Goal: Task Accomplishment & Management: Complete application form

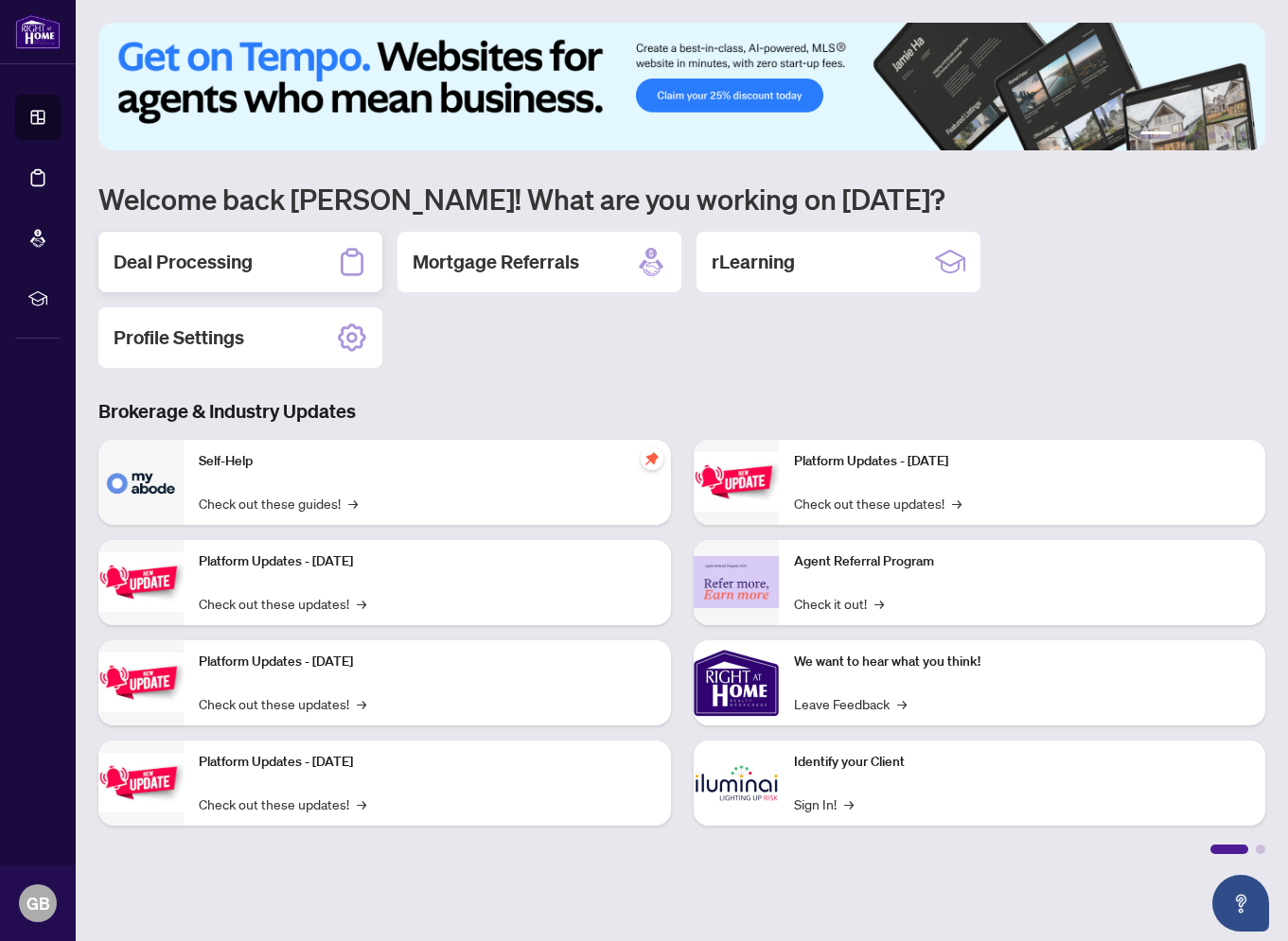
click at [211, 263] on h2 "Deal Processing" at bounding box center [183, 261] width 140 height 27
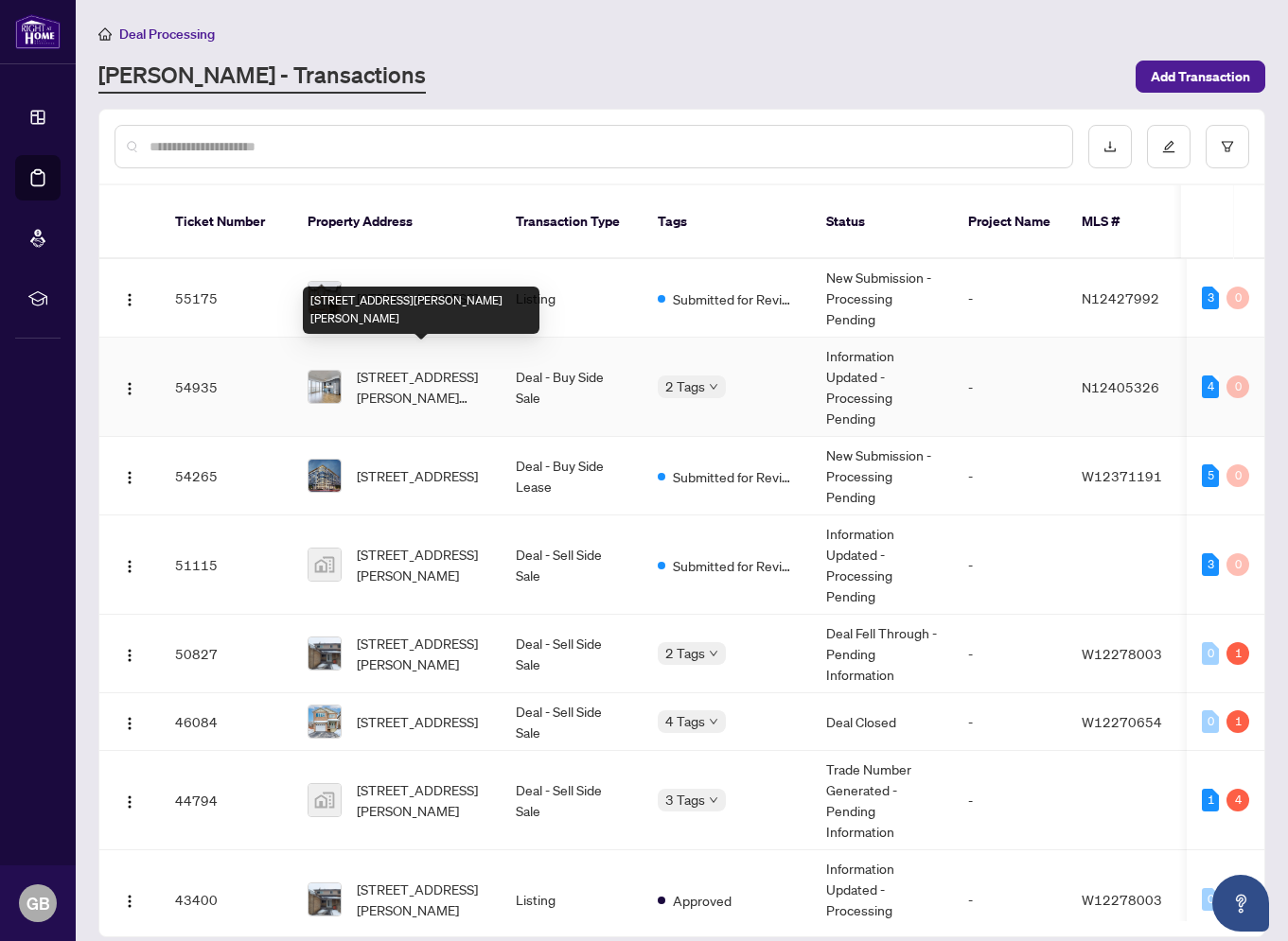
click at [409, 366] on span "[STREET_ADDRESS][PERSON_NAME][PERSON_NAME]" at bounding box center [421, 387] width 129 height 42
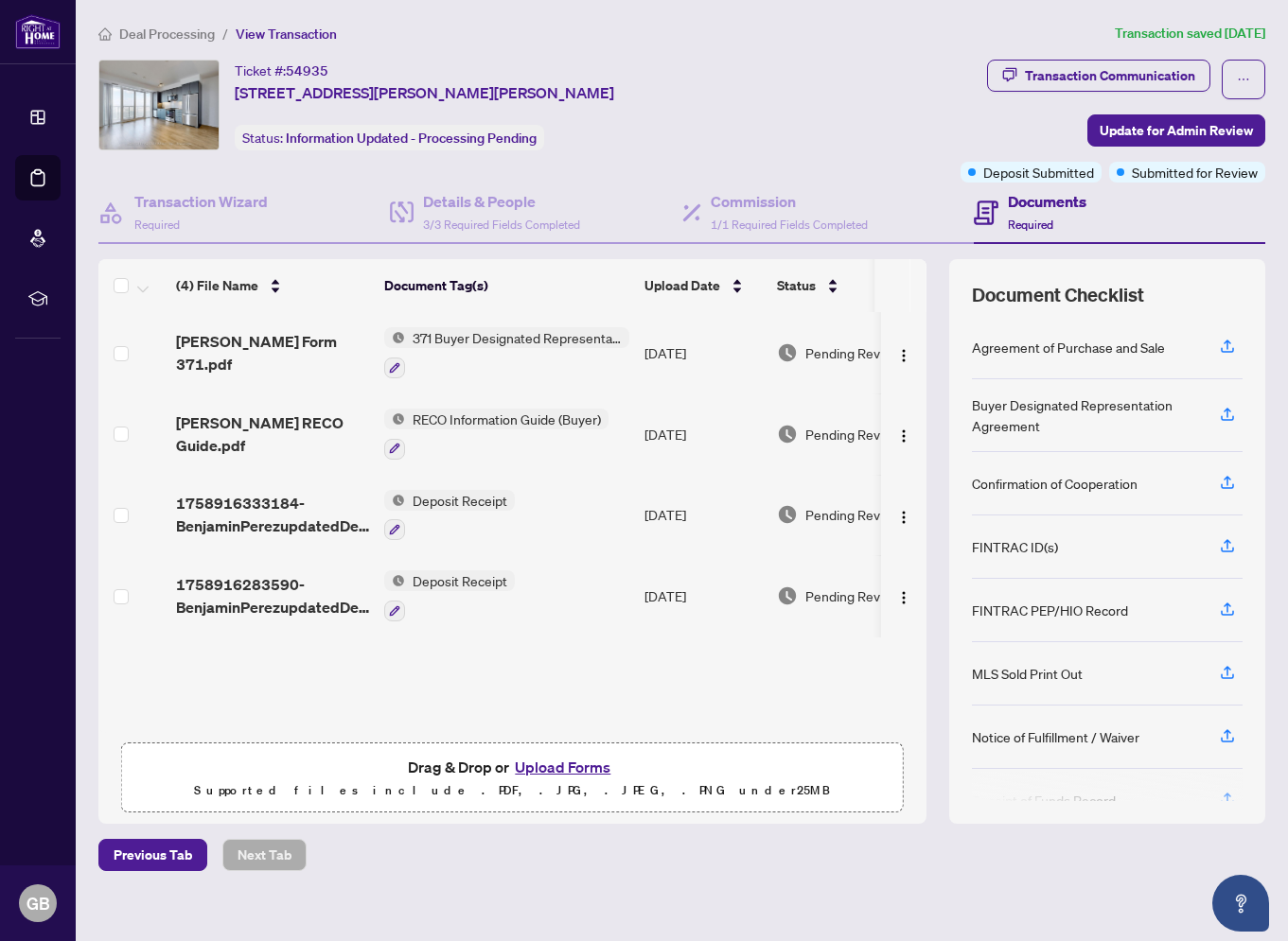
click at [569, 773] on button "Upload Forms" at bounding box center [562, 767] width 107 height 25
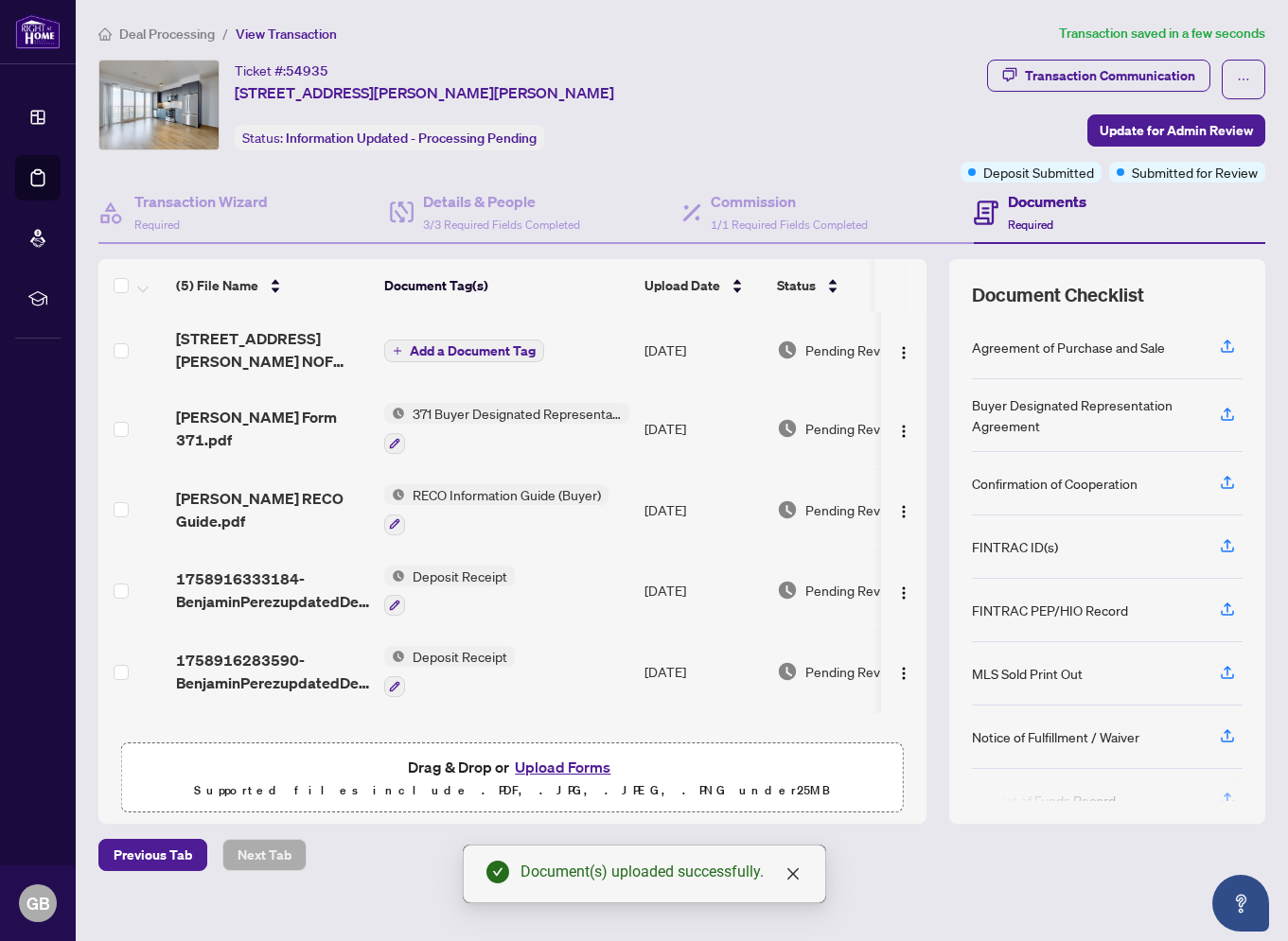
click at [456, 347] on span "Add a Document Tag" at bounding box center [472, 350] width 126 height 13
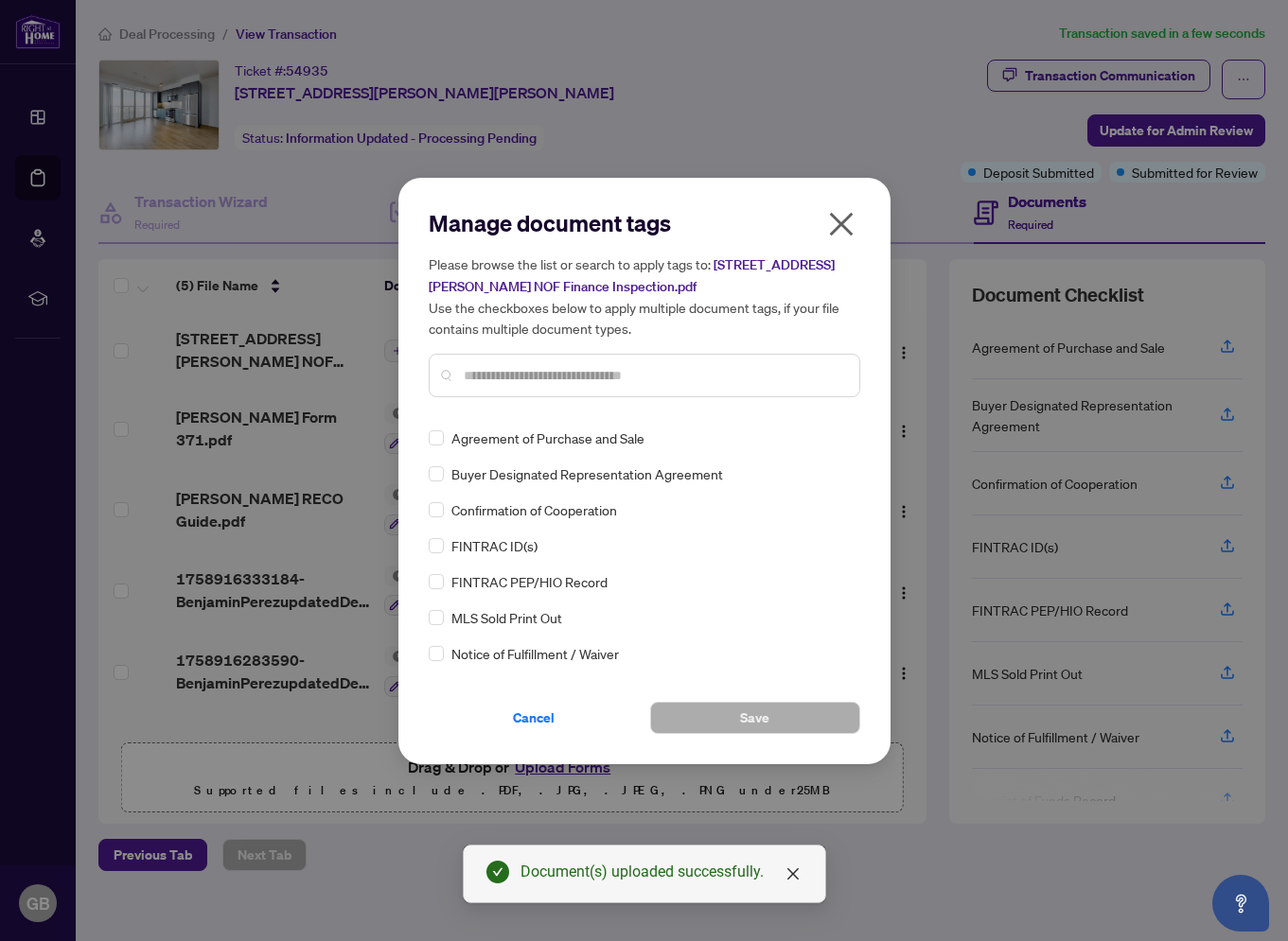
click at [496, 421] on div "Manage document tags Please browse the list or search to apply tags to: [STREET…" at bounding box center [644, 471] width 432 height 526
click at [485, 380] on input "text" at bounding box center [653, 375] width 380 height 21
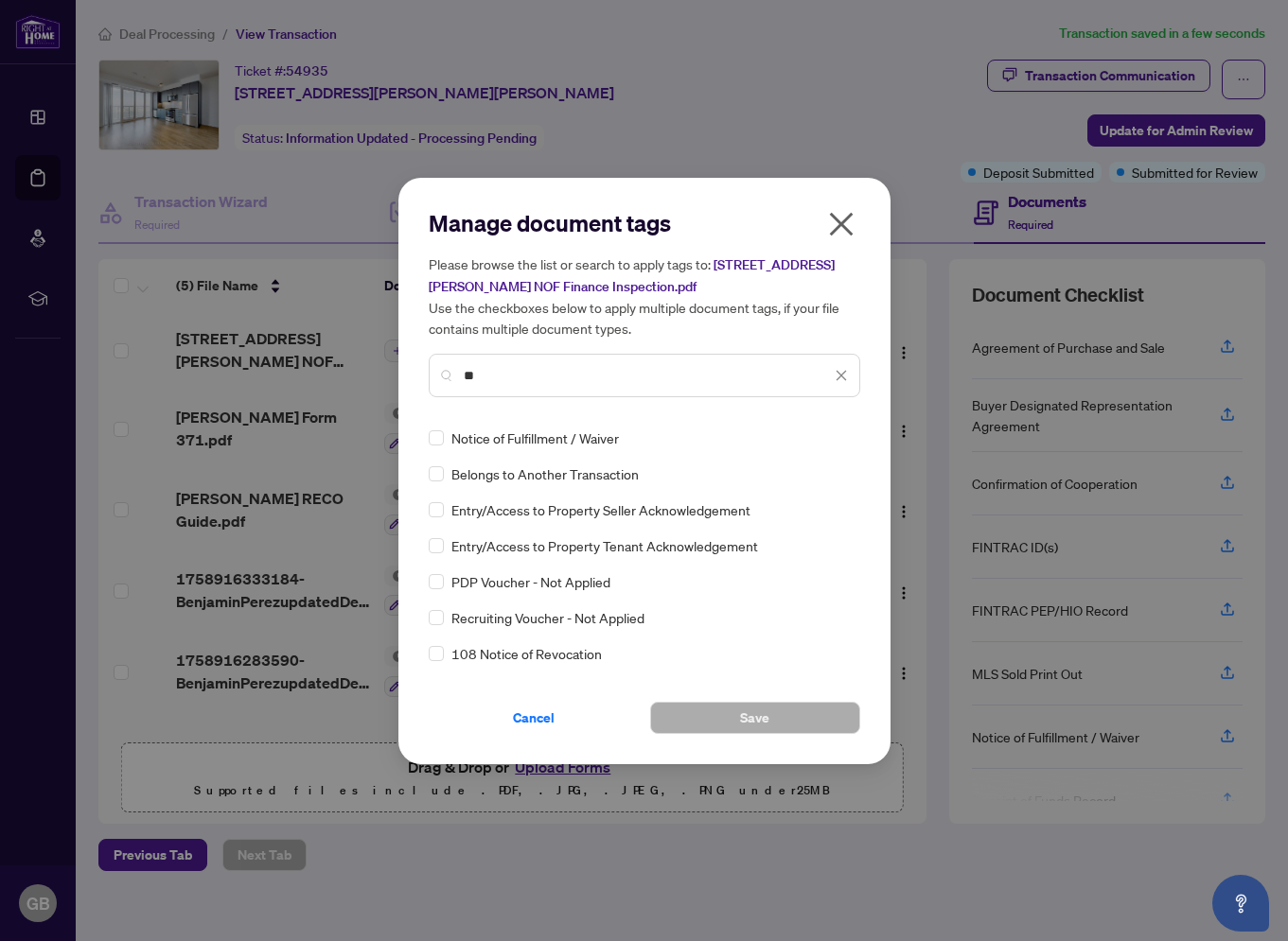
type input "**"
click at [735, 714] on button "Save" at bounding box center [755, 717] width 210 height 33
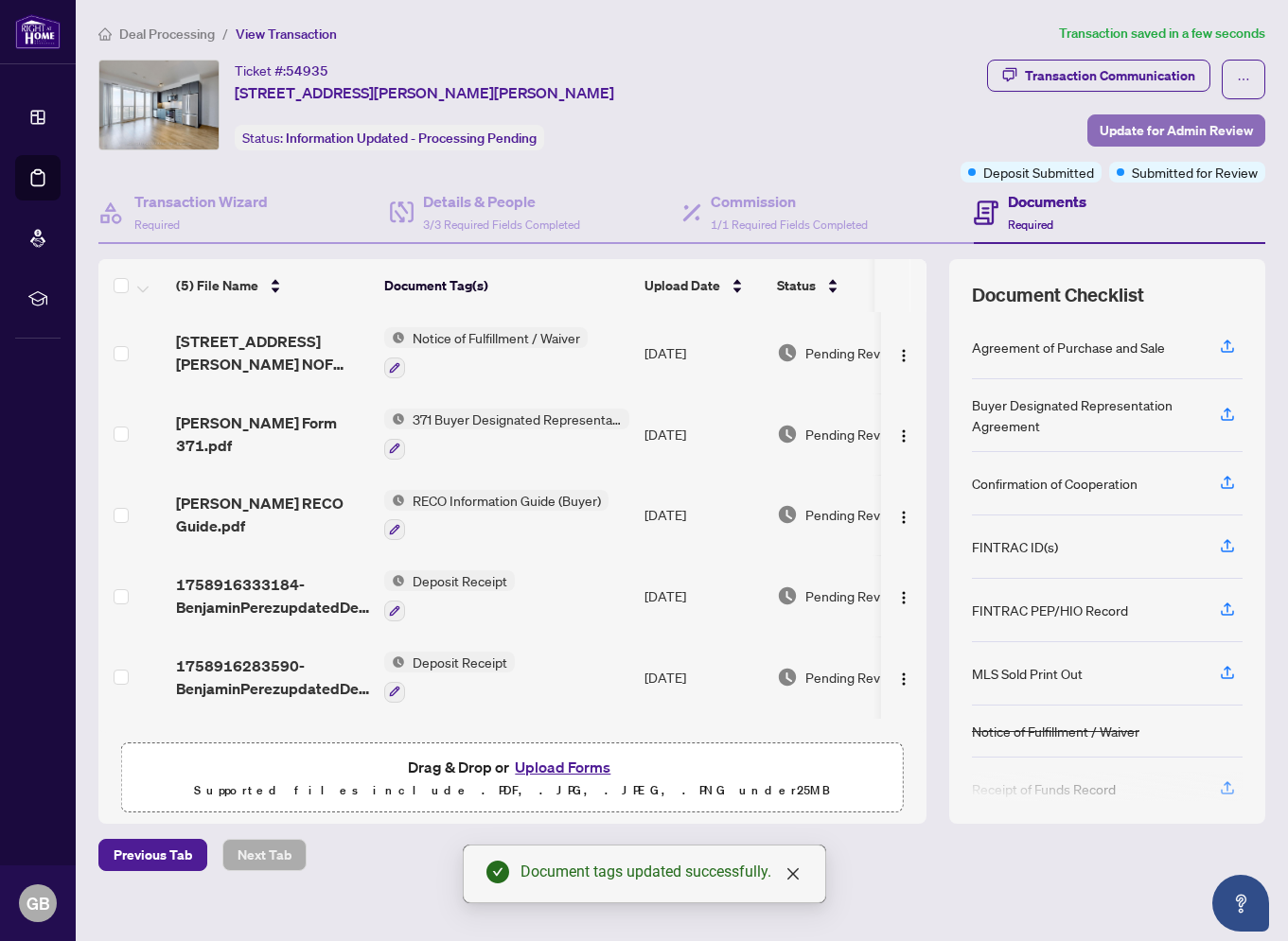
click at [1170, 131] on span "Update for Admin Review" at bounding box center [1176, 131] width 153 height 31
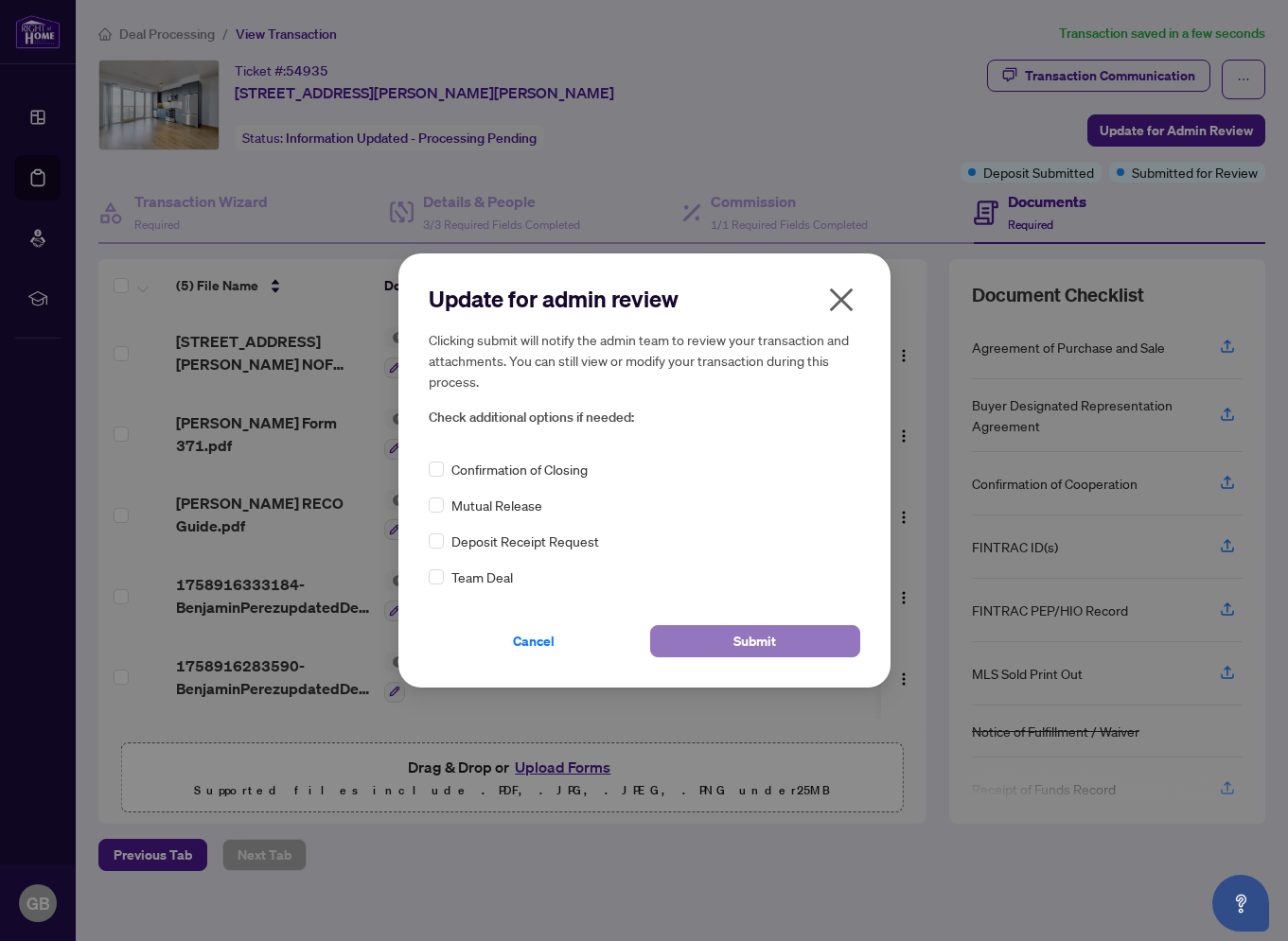
click at [757, 638] on span "Submit" at bounding box center [754, 641] width 43 height 31
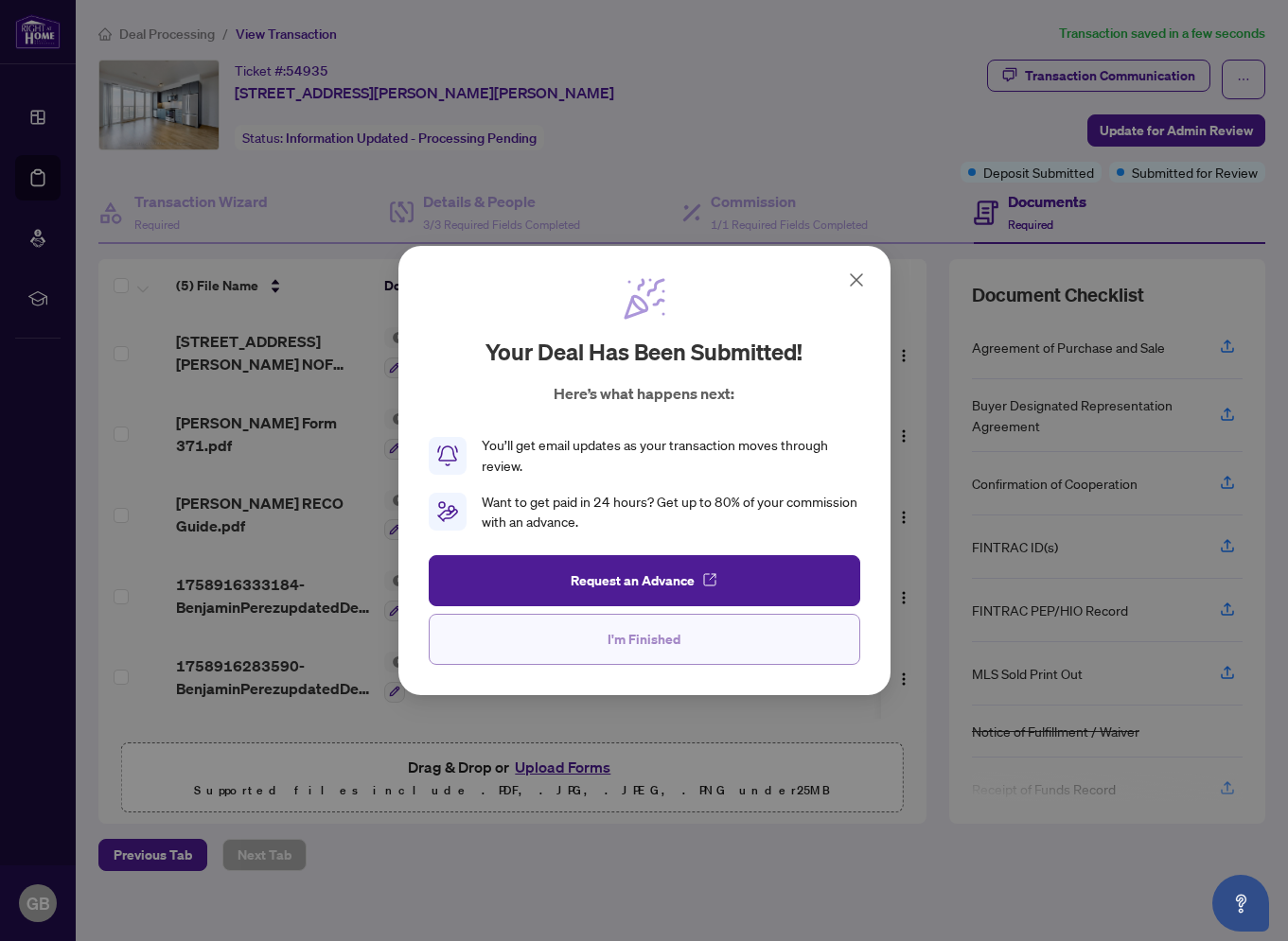
click at [648, 648] on span "I'm Finished" at bounding box center [644, 639] width 73 height 31
